Goal: Task Accomplishment & Management: Use online tool/utility

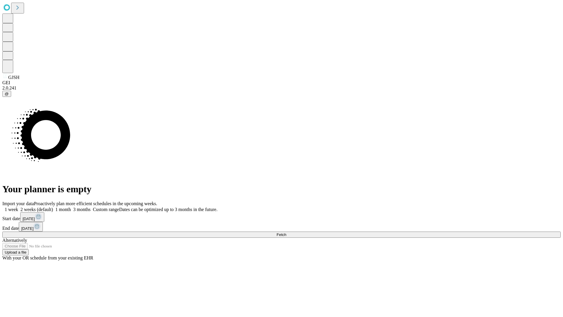
click at [286, 232] on span "Fetch" at bounding box center [281, 234] width 10 height 4
